Goal: Task Accomplishment & Management: Manage account settings

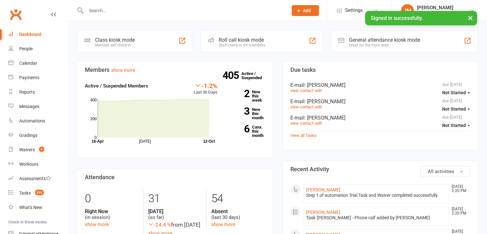
click at [127, 10] on input "text" at bounding box center [183, 10] width 199 height 9
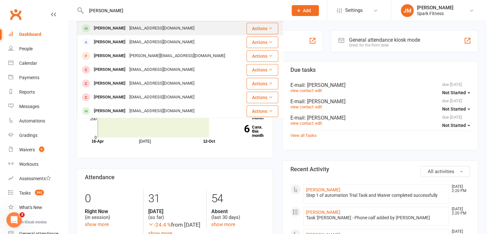
type input "[PERSON_NAME]"
click at [134, 23] on div "[PERSON_NAME] [EMAIL_ADDRESS][DOMAIN_NAME]" at bounding box center [160, 28] width 165 height 13
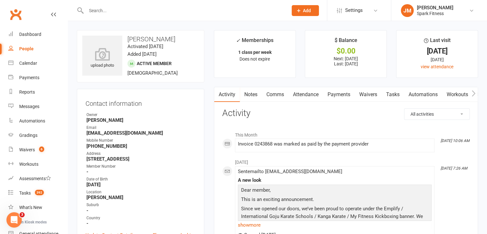
click at [340, 96] on link "Payments" at bounding box center [339, 94] width 32 height 15
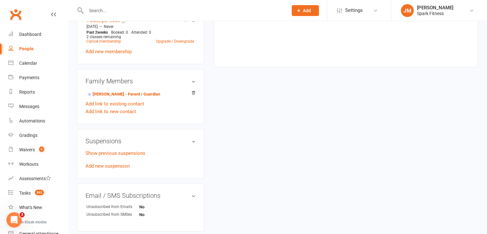
scroll to position [331, 0]
click at [104, 166] on link "Add new suspension" at bounding box center [108, 166] width 44 height 6
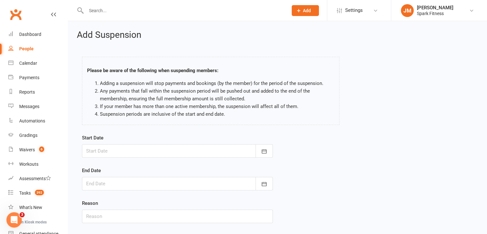
click at [212, 152] on div at bounding box center [177, 150] width 191 height 13
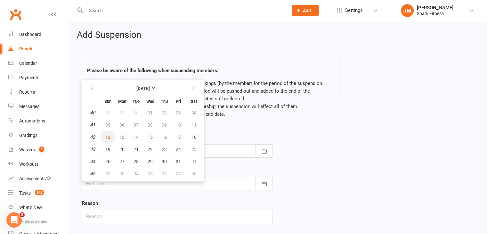
click at [108, 136] on span "12" at bounding box center [107, 137] width 5 height 5
type input "[DATE]"
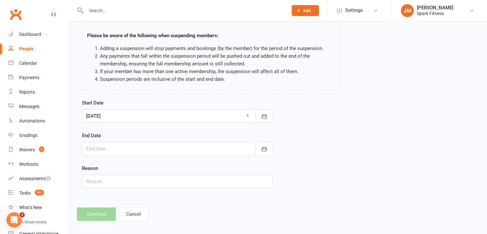
scroll to position [36, 0]
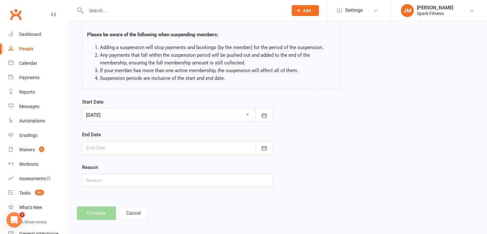
click at [95, 145] on div at bounding box center [177, 147] width 191 height 13
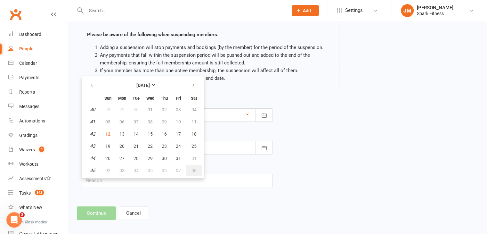
click at [193, 168] on span "08" at bounding box center [194, 170] width 5 height 5
type input "[DATE]"
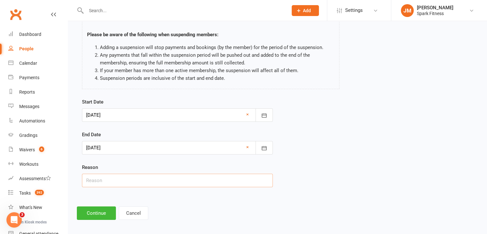
click at [120, 180] on input "text" at bounding box center [177, 180] width 191 height 13
type input "B"
type input "Holiday"
click at [79, 207] on button "Continue" at bounding box center [96, 212] width 39 height 13
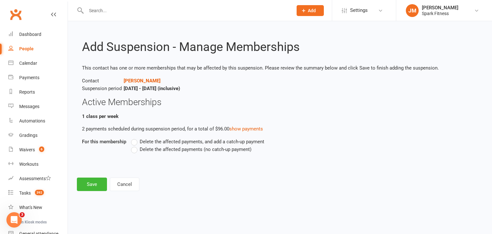
click at [177, 151] on span "Delete the affected payments (no catch-up payment)" at bounding box center [196, 148] width 112 height 7
click at [135, 145] on input "Delete the affected payments (no catch-up payment)" at bounding box center [133, 145] width 4 height 0
click at [92, 184] on button "Save" at bounding box center [92, 183] width 30 height 13
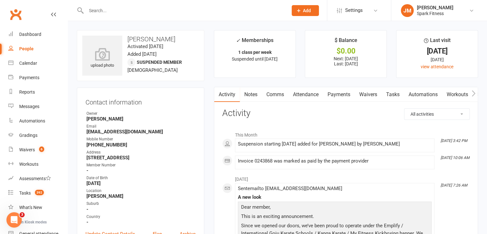
click at [111, 6] on input "text" at bounding box center [183, 10] width 199 height 9
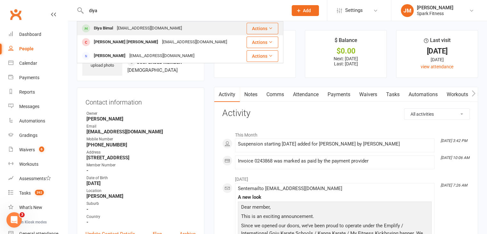
type input "diya"
click at [113, 26] on div "Diya Bimal" at bounding box center [103, 28] width 23 height 9
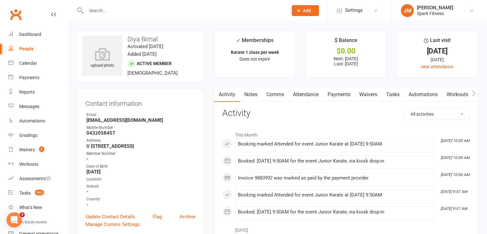
click at [341, 95] on link "Payments" at bounding box center [339, 94] width 32 height 15
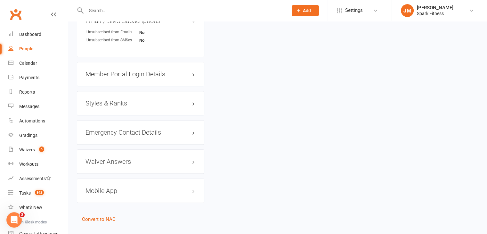
scroll to position [514, 0]
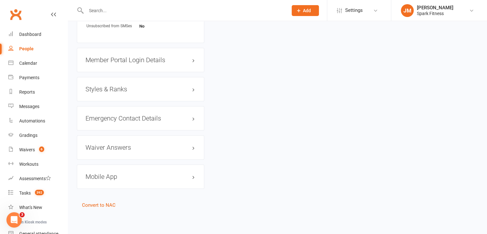
click at [119, 89] on h3 "Styles & Ranks" at bounding box center [141, 89] width 110 height 7
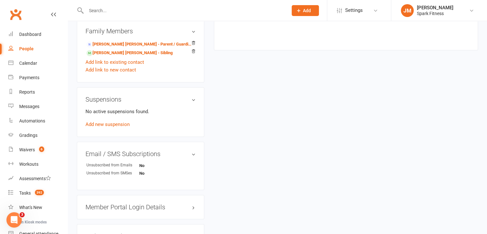
scroll to position [390, 0]
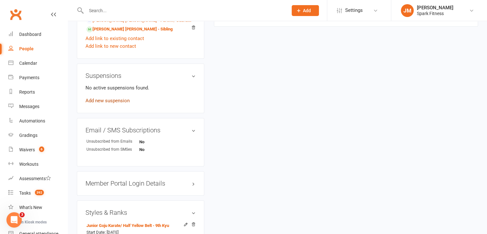
click at [108, 101] on link "Add new suspension" at bounding box center [108, 101] width 44 height 6
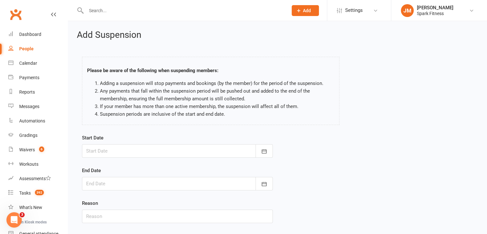
click at [186, 152] on div at bounding box center [177, 150] width 191 height 13
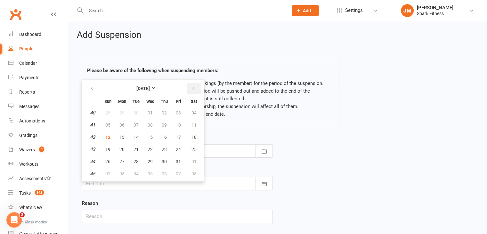
click at [193, 85] on button "button" at bounding box center [194, 89] width 14 height 12
click at [192, 110] on span "01" at bounding box center [194, 112] width 5 height 5
type input "[DATE]"
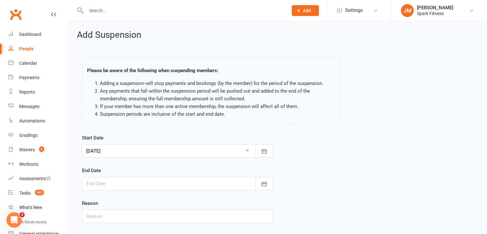
click at [132, 183] on div at bounding box center [177, 183] width 191 height 13
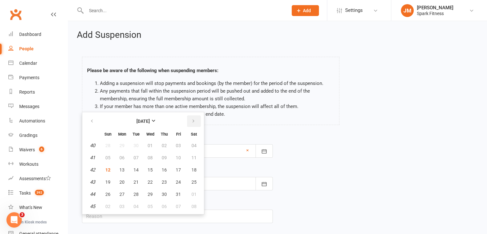
click at [187, 118] on button "button" at bounding box center [194, 121] width 14 height 12
click at [162, 181] on span "26" at bounding box center [164, 181] width 5 height 5
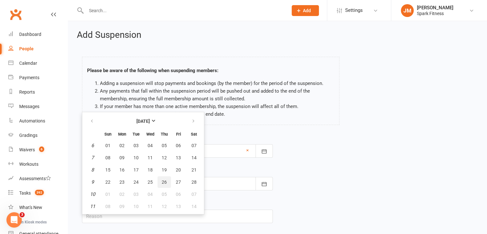
type input "[DATE]"
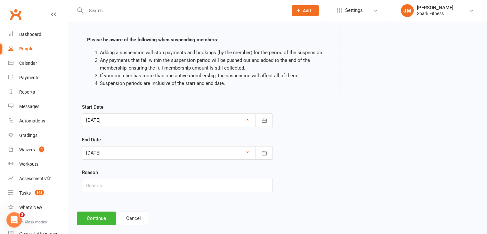
scroll to position [39, 0]
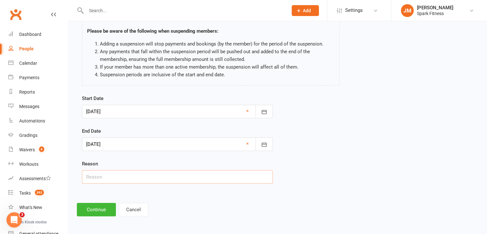
click at [130, 179] on input "text" at bounding box center [177, 176] width 191 height 13
type input "Break"
click at [85, 209] on button "Continue" at bounding box center [96, 209] width 39 height 13
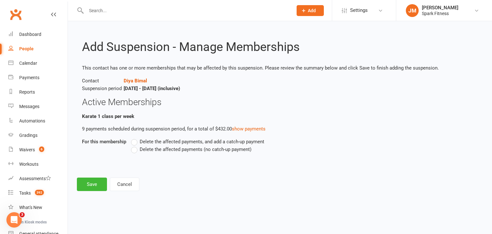
click at [182, 148] on span "Delete the affected payments (no catch-up payment)" at bounding box center [196, 148] width 112 height 7
click at [135, 145] on input "Delete the affected payments (no catch-up payment)" at bounding box center [133, 145] width 4 height 0
click at [96, 180] on button "Save" at bounding box center [92, 183] width 30 height 13
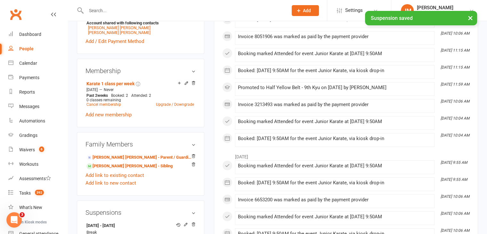
scroll to position [258, 0]
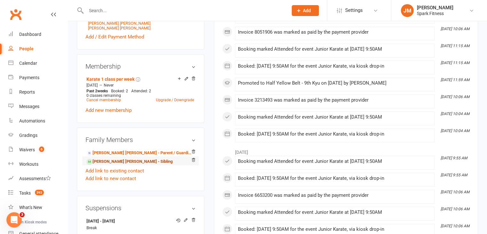
click at [104, 162] on link "[PERSON_NAME] [PERSON_NAME] - Sibling" at bounding box center [129, 161] width 86 height 7
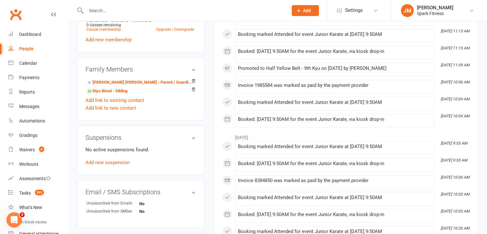
scroll to position [350, 0]
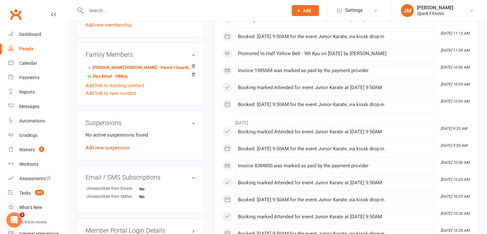
click at [108, 145] on link "Add new suspension" at bounding box center [108, 148] width 44 height 6
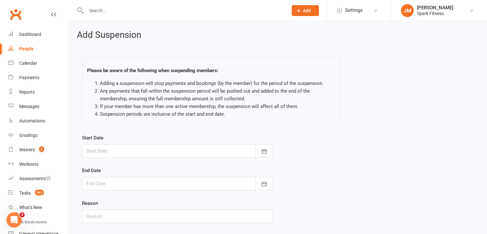
click at [150, 158] on form "Start Date [DATE] Sun Mon Tue Wed Thu Fri Sat 40 28 29 30 01 02 03 04 41 05 06 …" at bounding box center [177, 178] width 191 height 89
click at [150, 152] on div at bounding box center [177, 150] width 191 height 13
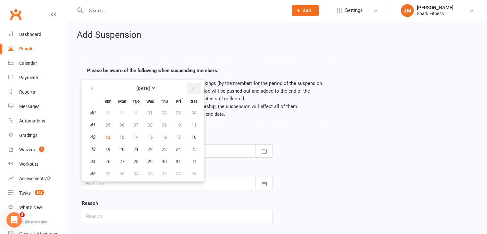
click at [193, 91] on button "button" at bounding box center [194, 89] width 14 height 12
click at [188, 110] on button "01" at bounding box center [194, 113] width 16 height 12
type input "[DATE]"
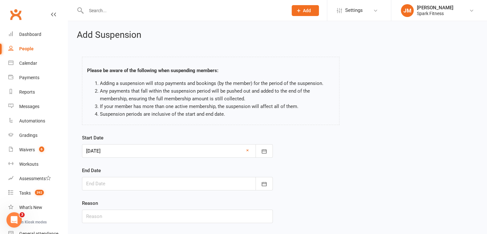
scroll to position [39, 0]
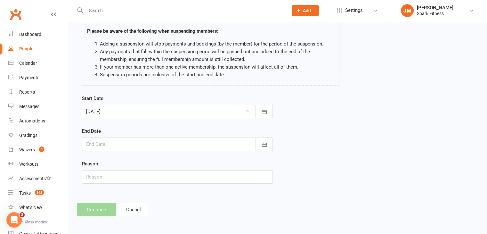
click at [133, 146] on div at bounding box center [177, 143] width 191 height 13
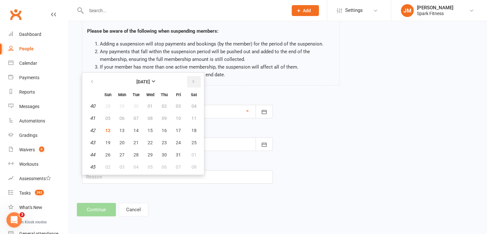
click at [189, 86] on button "button" at bounding box center [194, 82] width 14 height 12
click at [162, 142] on span "26" at bounding box center [164, 142] width 5 height 5
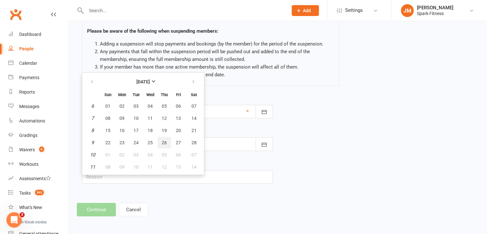
type input "[DATE]"
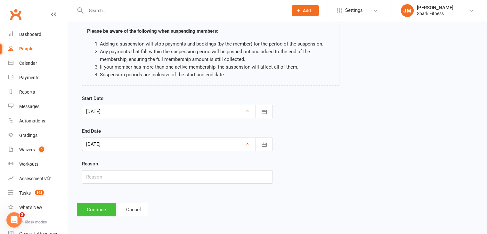
click at [94, 210] on button "Continue" at bounding box center [96, 209] width 39 height 13
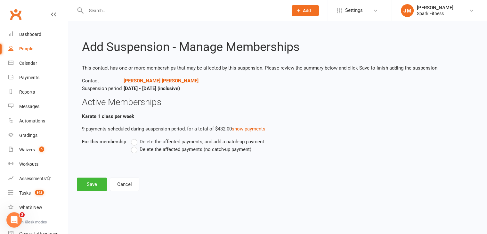
scroll to position [0, 0]
click at [167, 147] on span "Delete the affected payments (no catch-up payment)" at bounding box center [196, 148] width 112 height 7
click at [135, 145] on input "Delete the affected payments (no catch-up payment)" at bounding box center [133, 145] width 4 height 0
click at [89, 178] on button "Save" at bounding box center [92, 183] width 30 height 13
